Goal: Find specific page/section: Find specific page/section

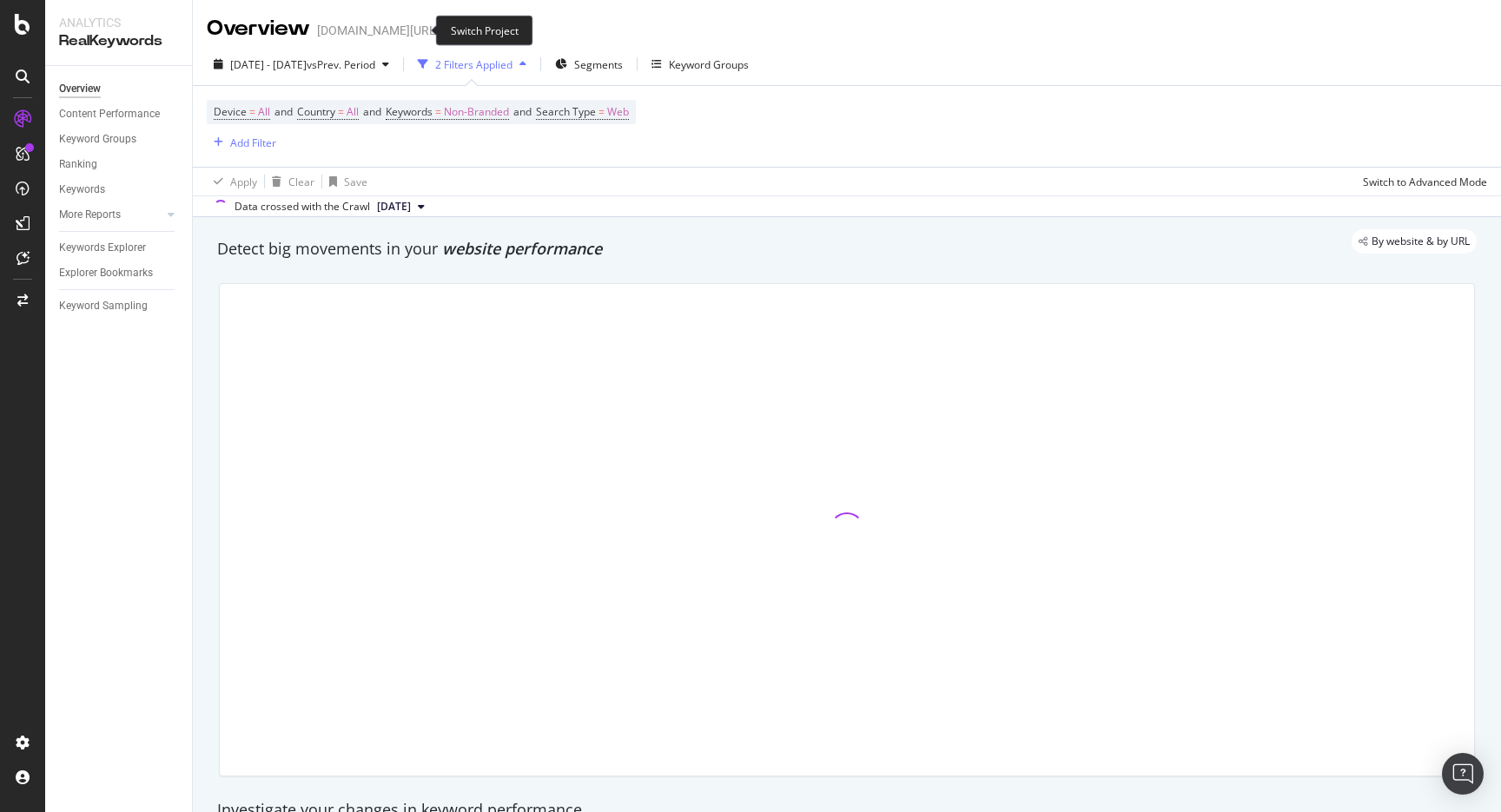
click at [439, 26] on span at bounding box center [451, 30] width 24 height 13
click at [446, 26] on icon "arrow-right-arrow-left" at bounding box center [451, 30] width 11 height 13
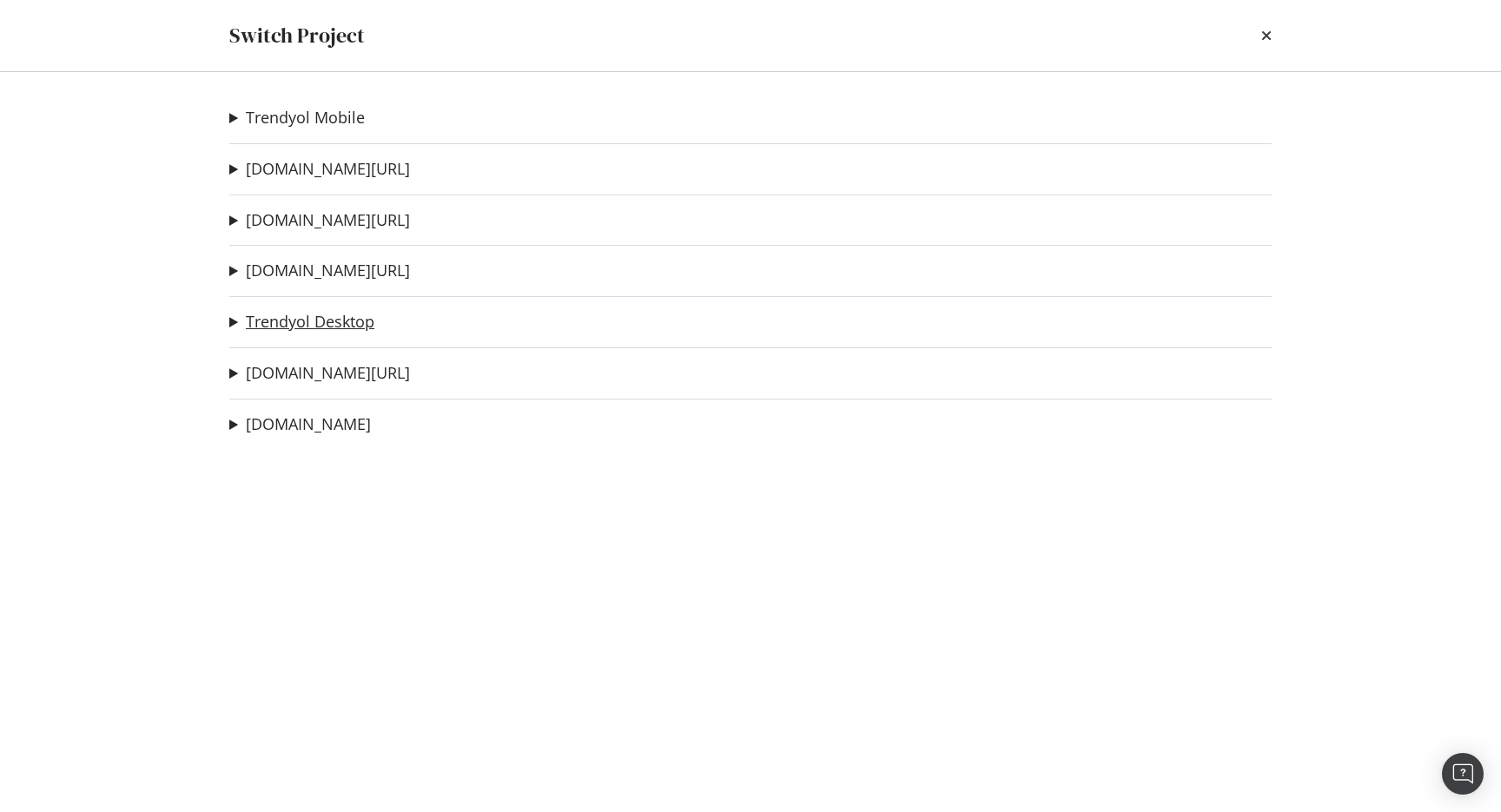
click at [367, 325] on link "Trendyol Desktop" at bounding box center [309, 322] width 128 height 18
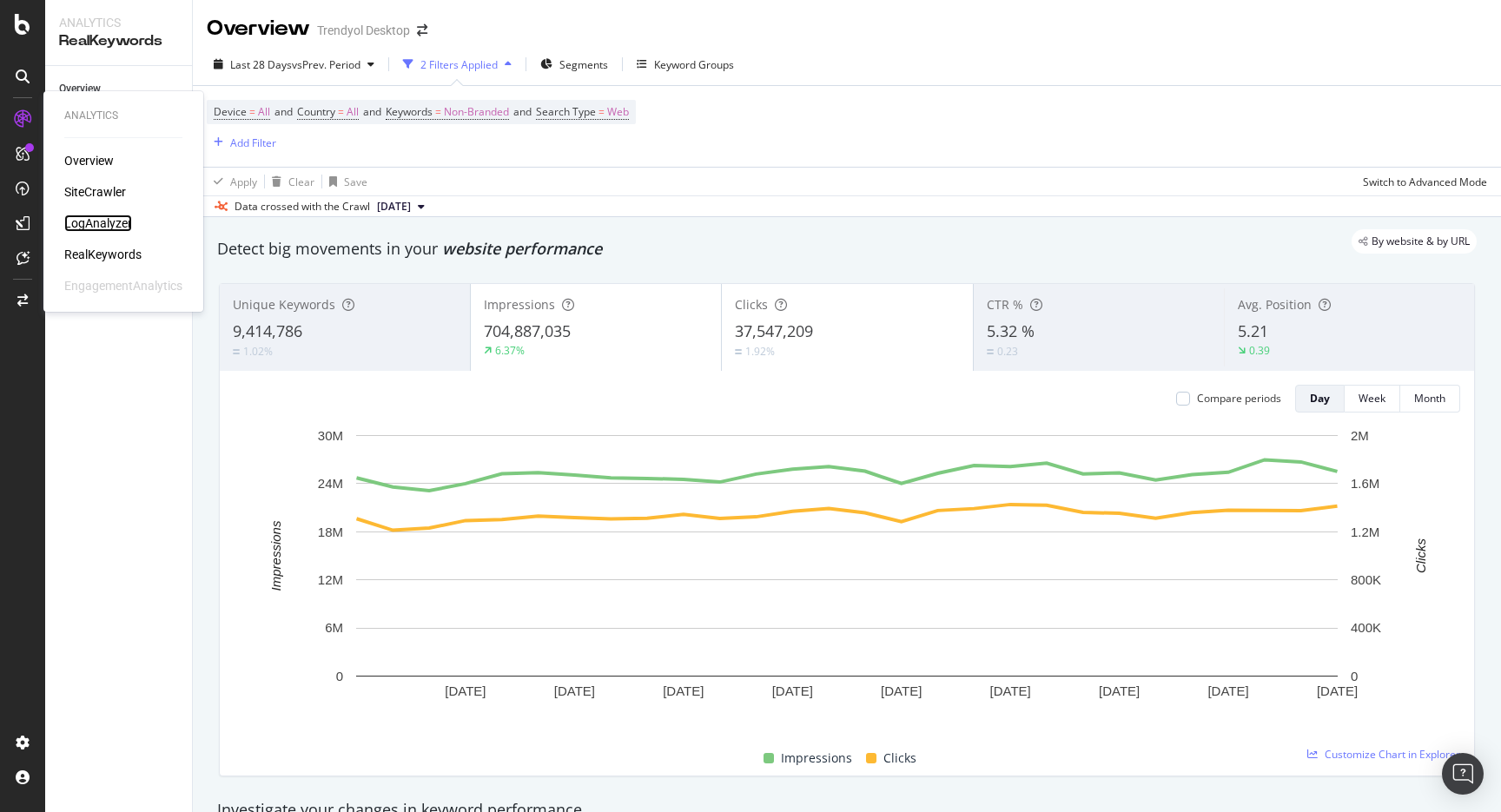
click at [96, 224] on div "LogAnalyzer" at bounding box center [99, 223] width 68 height 17
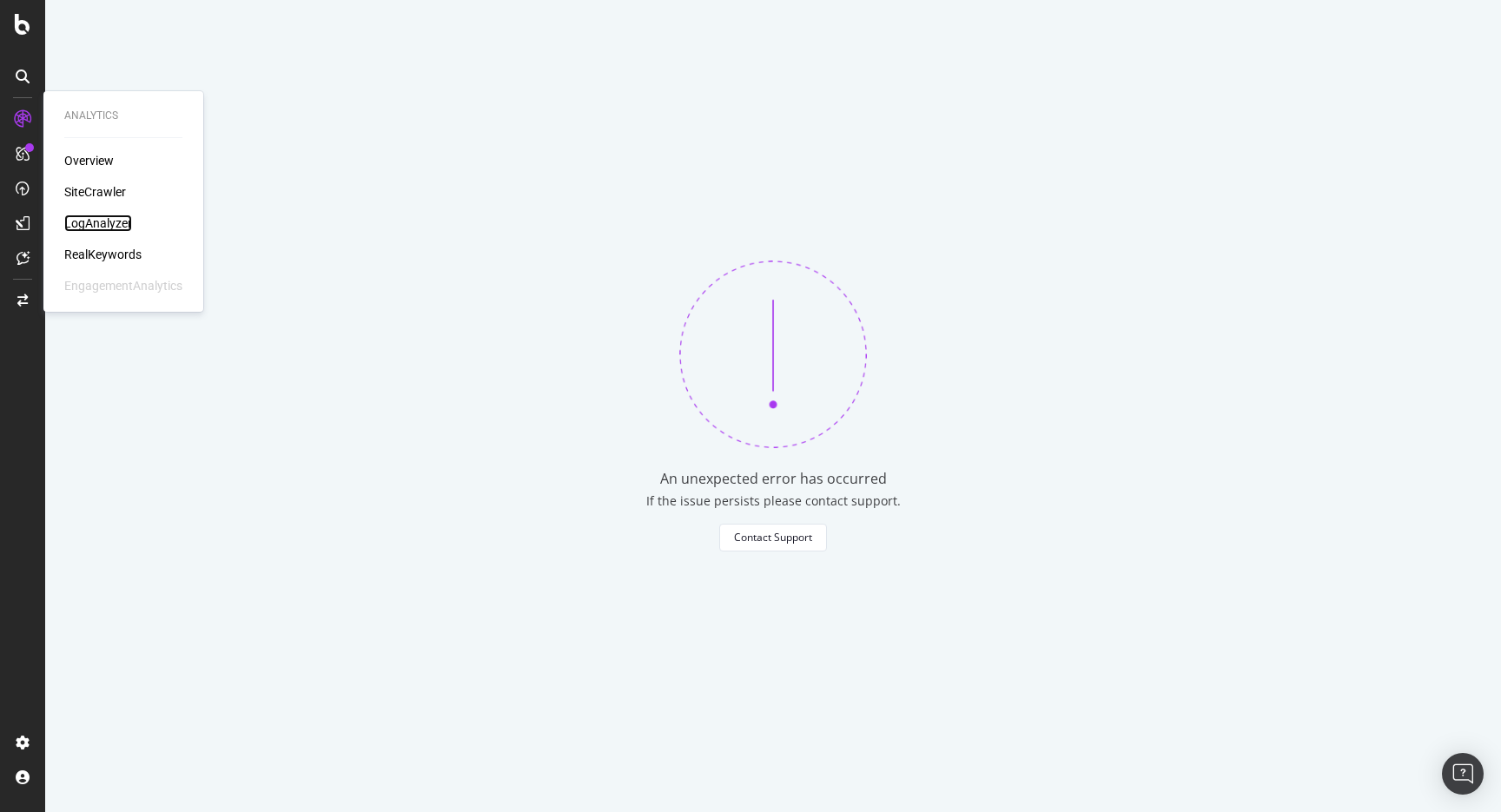
click at [105, 219] on div "LogAnalyzer" at bounding box center [99, 223] width 68 height 17
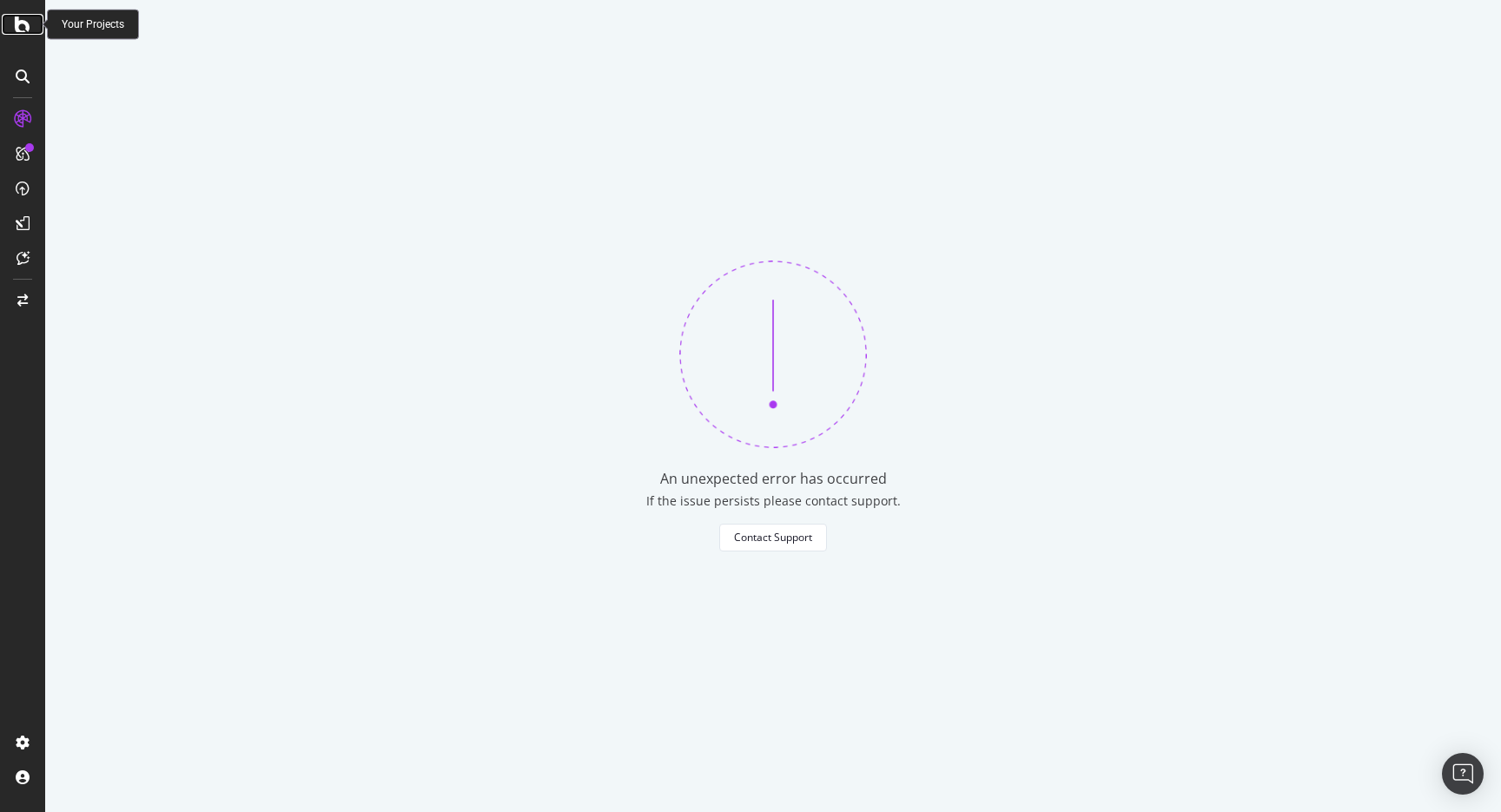
click at [16, 14] on icon at bounding box center [22, 24] width 15 height 21
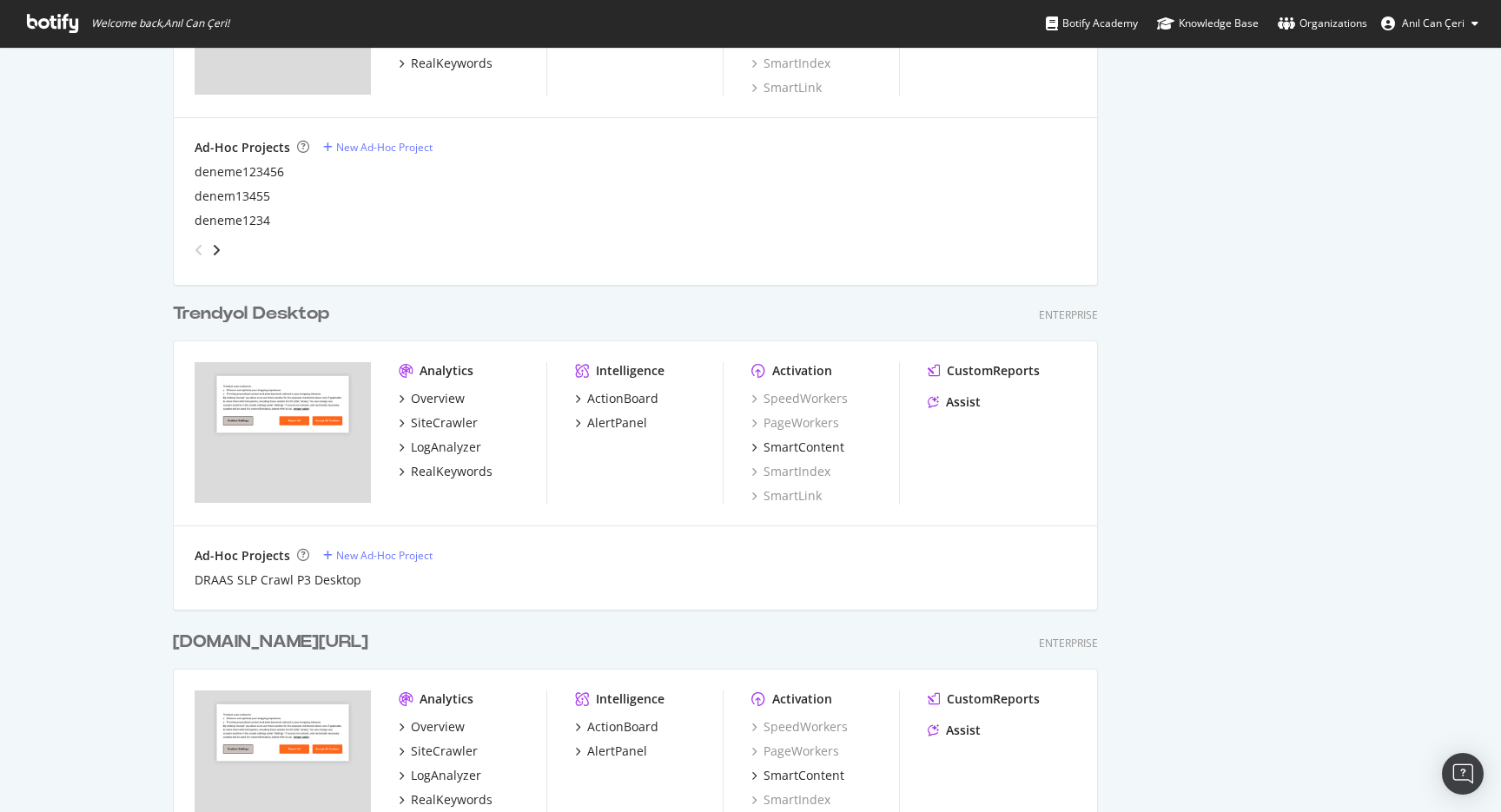
scroll to position [1482, 0]
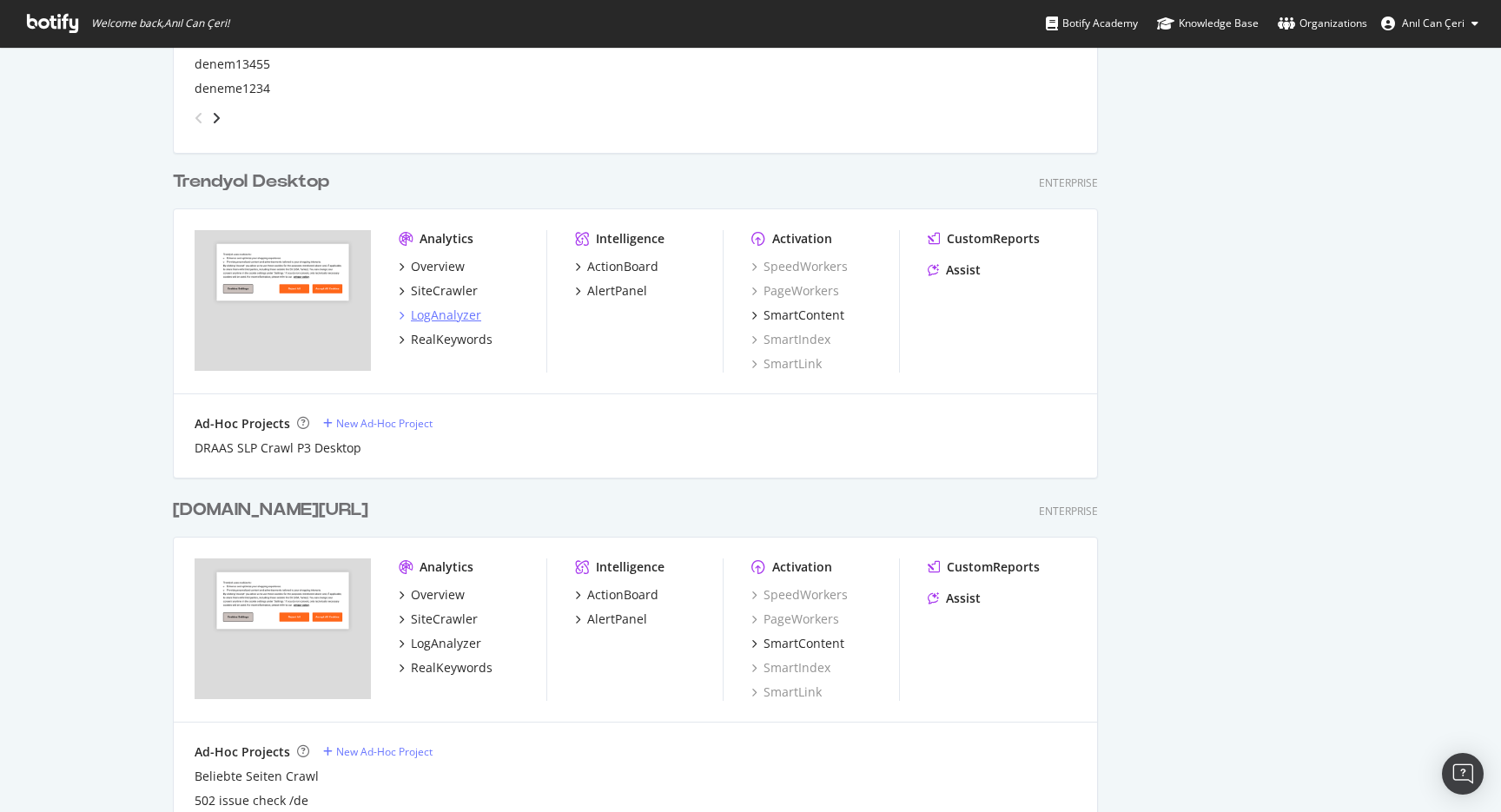
click at [454, 314] on div "LogAnalyzer" at bounding box center [445, 315] width 71 height 17
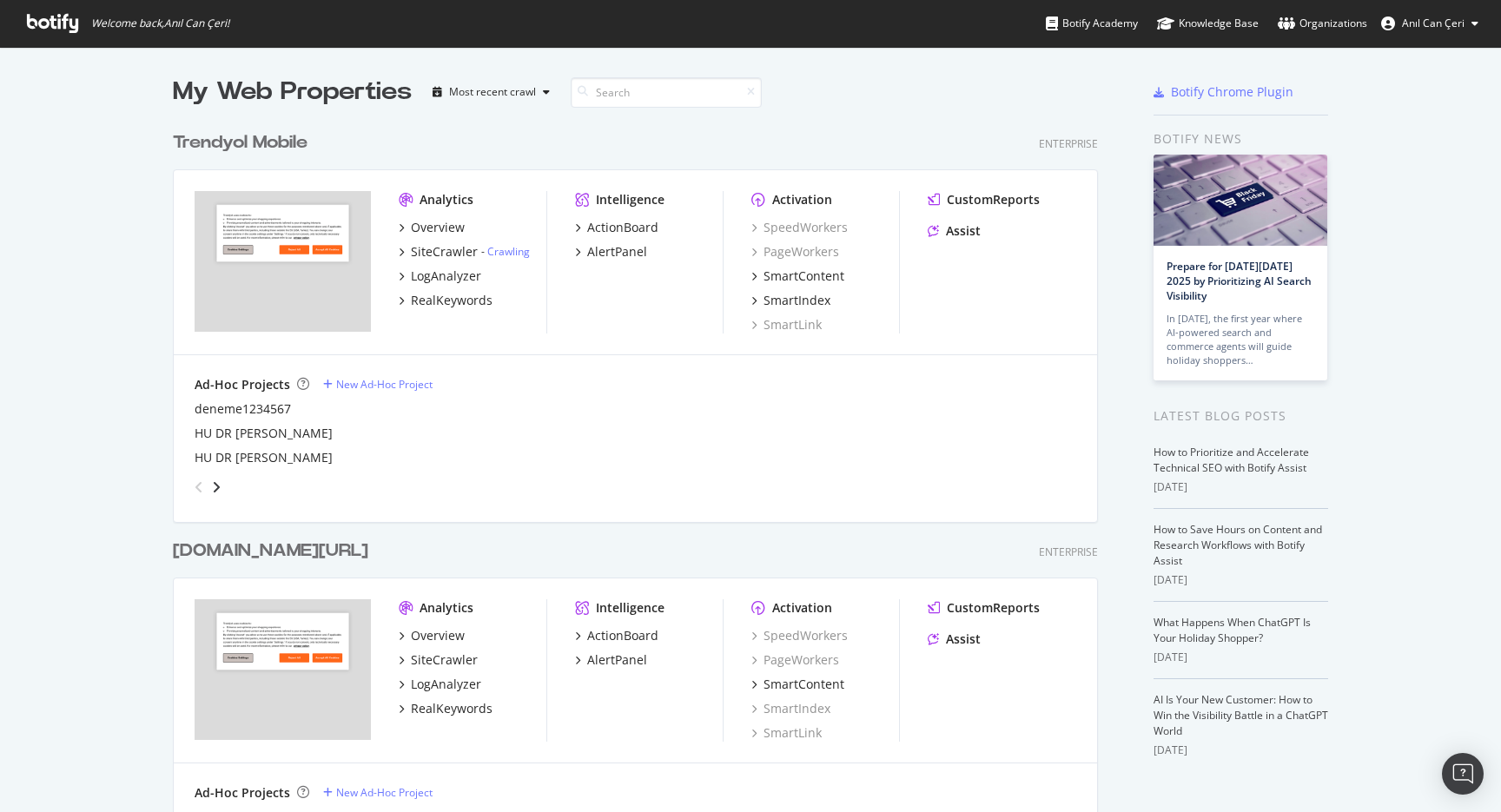
scroll to position [812, 1501]
click at [431, 281] on div "LogAnalyzer" at bounding box center [445, 276] width 71 height 17
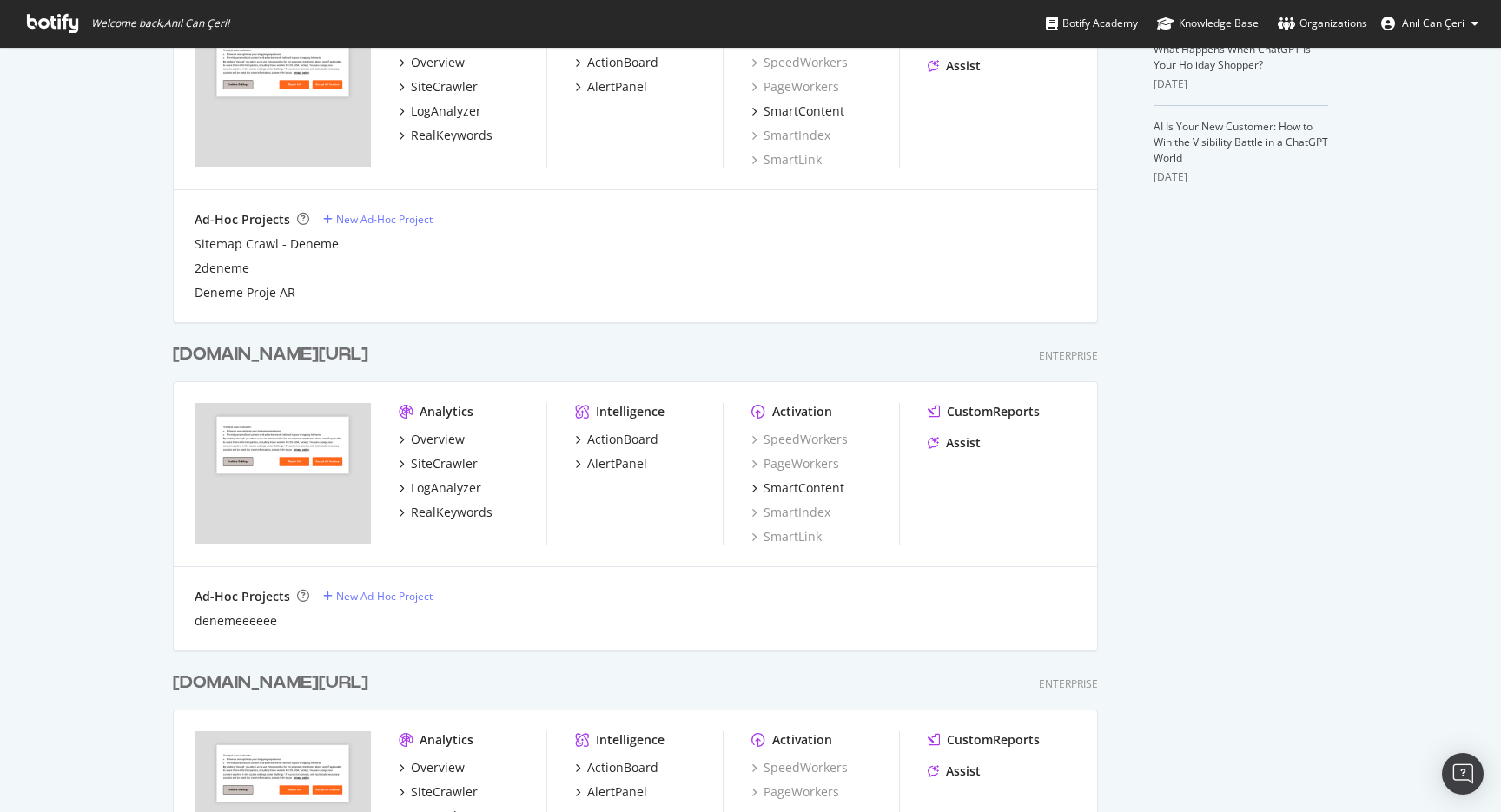
scroll to position [610, 0]
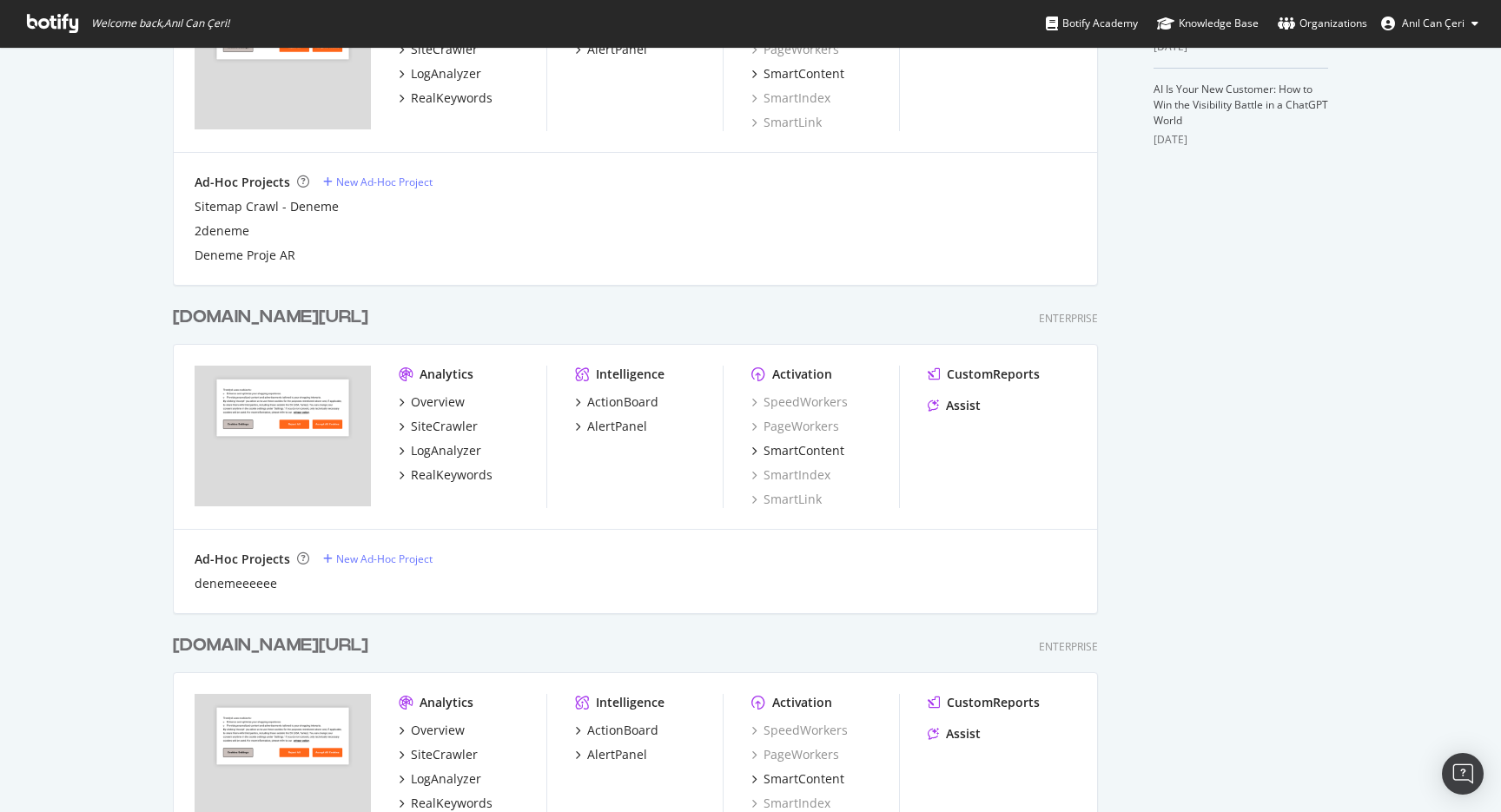
click at [453, 436] on div "Overview SiteCrawler LogAnalyzer RealKeywords" at bounding box center [472, 438] width 148 height 91
click at [453, 442] on div "LogAnalyzer" at bounding box center [445, 451] width 71 height 17
